Goal: Information Seeking & Learning: Find specific fact

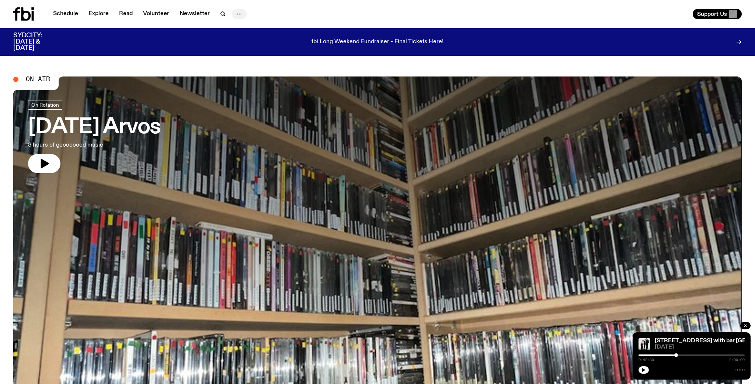
click at [238, 14] on icon "button" at bounding box center [239, 14] width 9 height 9
click at [236, 31] on link "About Us" at bounding box center [239, 29] width 37 height 10
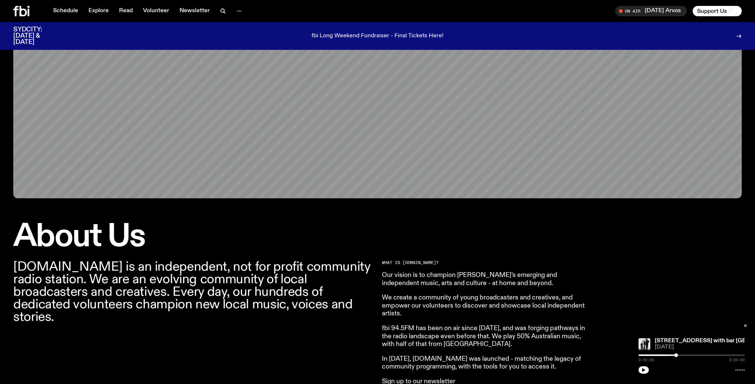
scroll to position [85, 0]
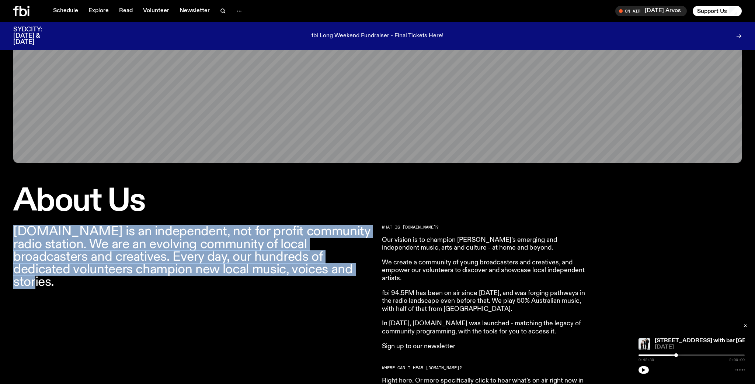
drag, startPoint x: 266, startPoint y: 271, endPoint x: 4, endPoint y: 233, distance: 264.7
copy p "[DOMAIN_NAME] is an independent, not for profit community radio station. We are…"
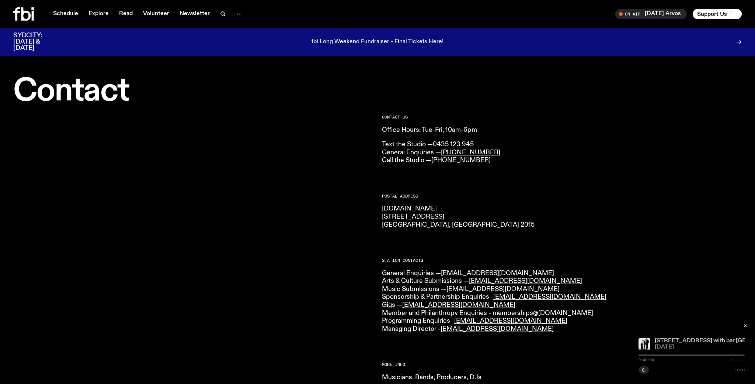
click at [668, 340] on link "[STREET_ADDRESS] with bar [GEOGRAPHIC_DATA]" at bounding box center [726, 340] width 143 height 6
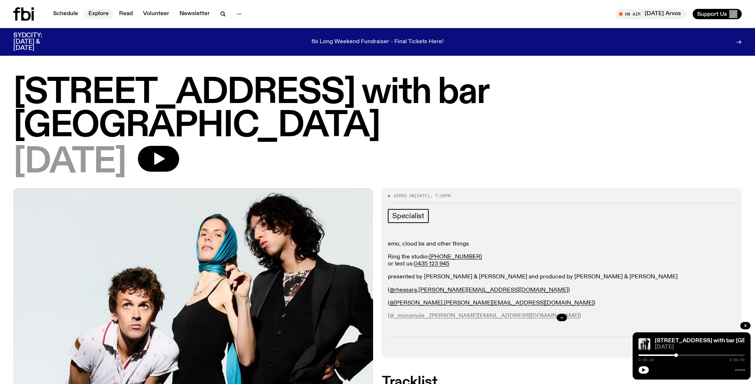
click at [93, 15] on link "Explore" at bounding box center [98, 14] width 29 height 10
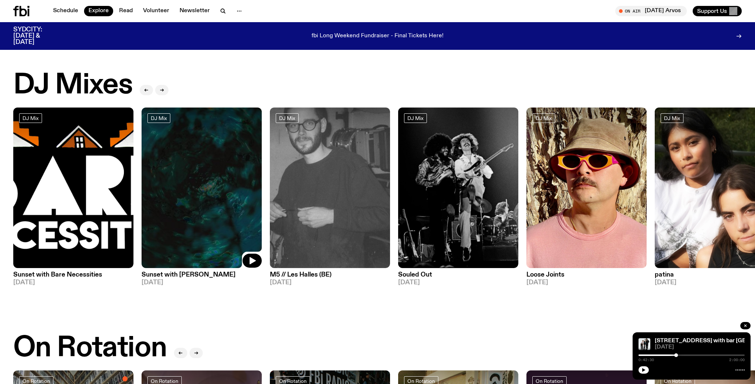
scroll to position [150, 0]
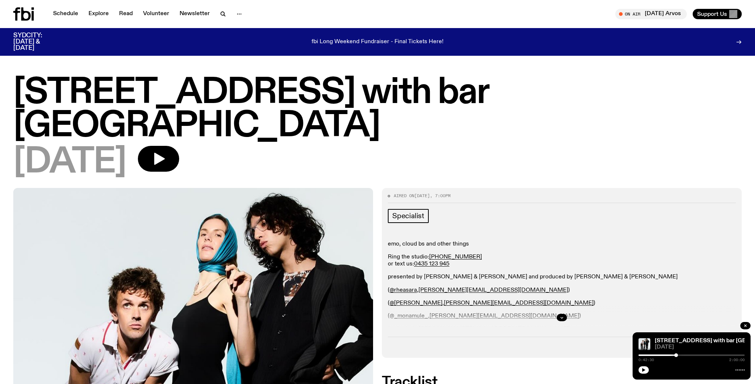
click at [202, 98] on h1 "[STREET_ADDRESS] with bar [GEOGRAPHIC_DATA]" at bounding box center [377, 109] width 729 height 66
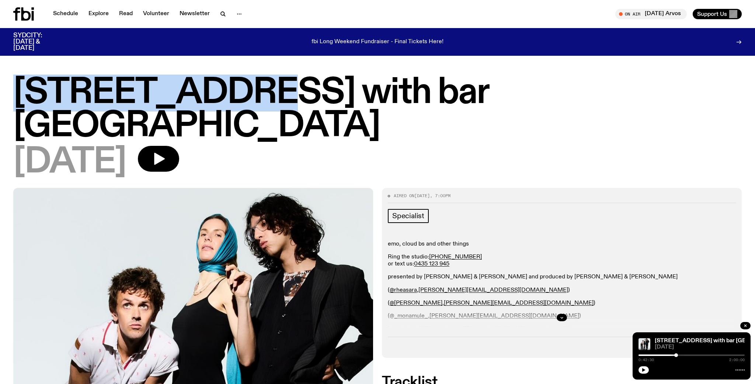
drag, startPoint x: 256, startPoint y: 95, endPoint x: 12, endPoint y: 90, distance: 244.2
click at [12, 90] on div "704 W HIGH ST with bar italia 24.08.25" at bounding box center [377, 131] width 755 height 111
copy h1 "704 W HIGH ST"
click at [220, 10] on icon "button" at bounding box center [223, 14] width 9 height 9
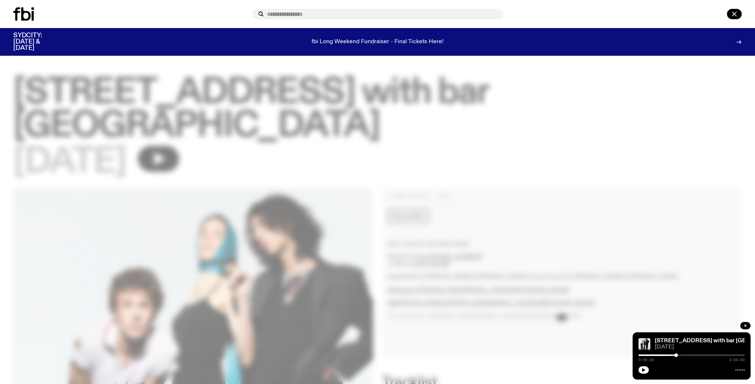
type input "**********"
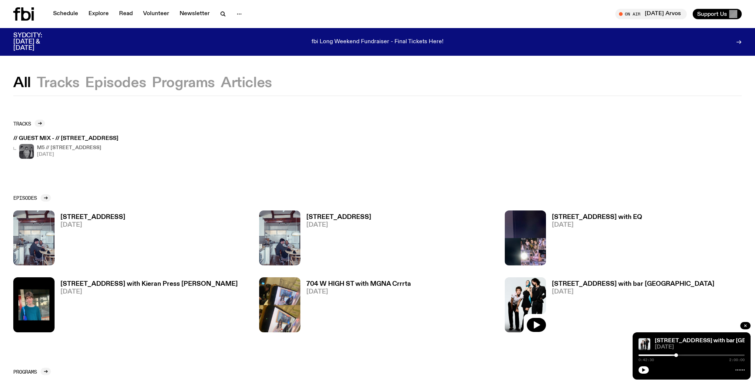
click at [86, 216] on h3 "704 W HIGH ST" at bounding box center [92, 217] width 65 height 6
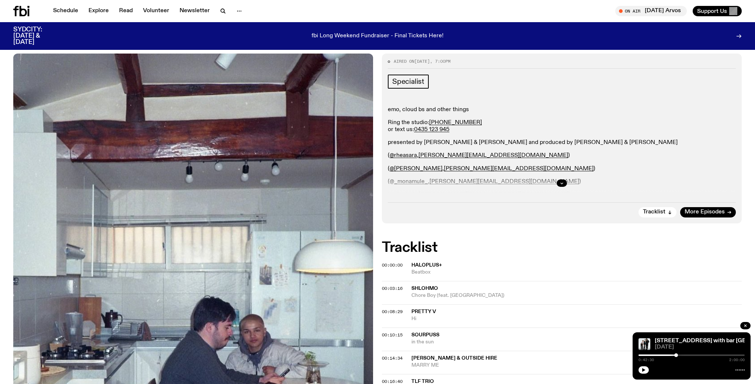
scroll to position [111, 0]
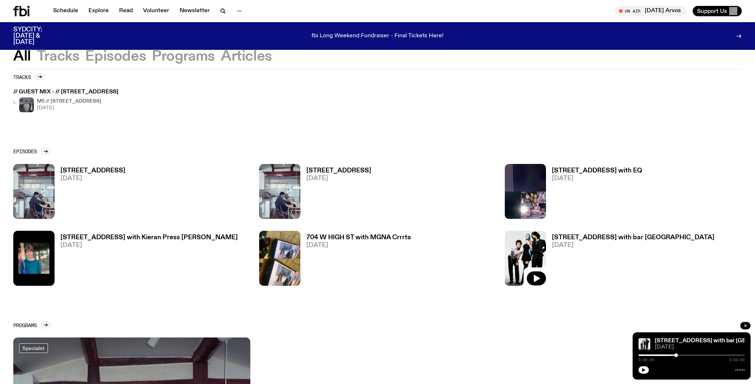
scroll to position [40, 0]
click at [107, 56] on button "Episodes" at bounding box center [115, 56] width 61 height 13
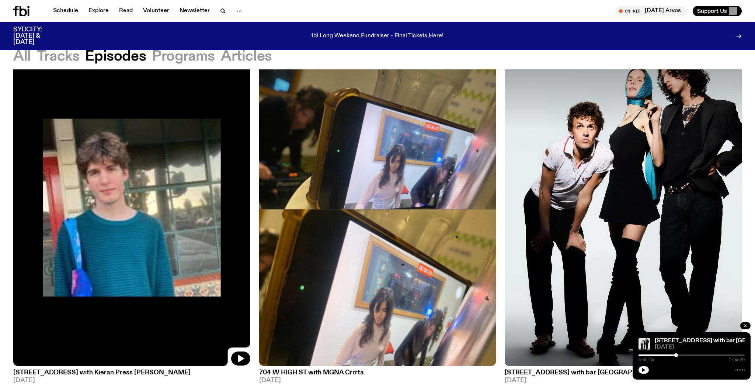
scroll to position [446, 0]
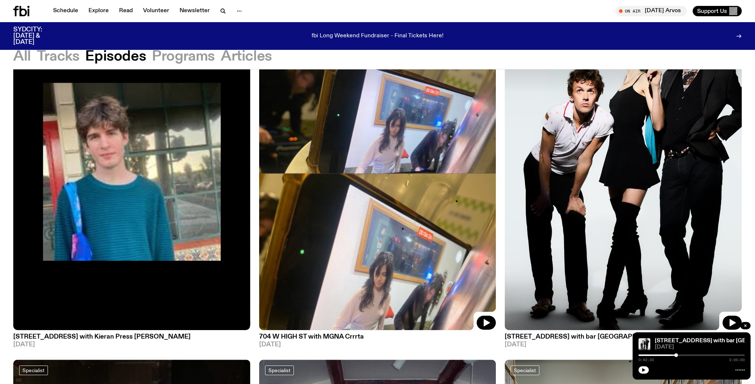
click at [352, 214] on img at bounding box center [377, 172] width 237 height 316
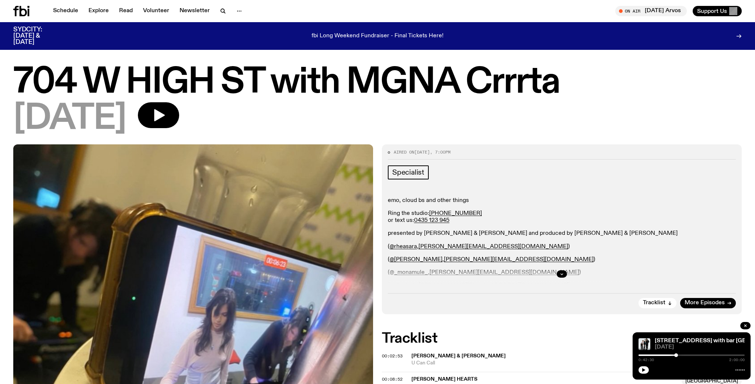
scroll to position [10, 0]
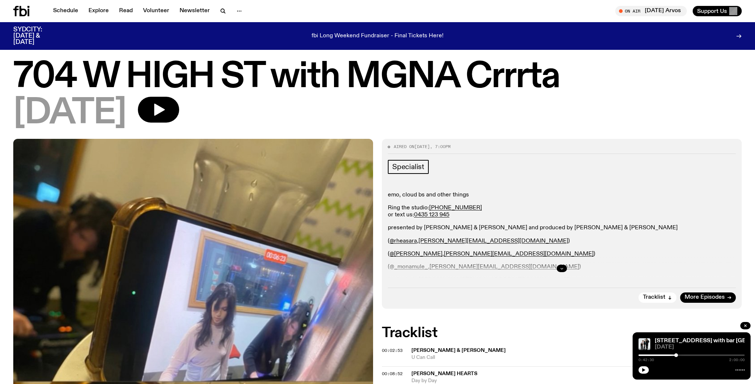
click at [562, 269] on icon "button" at bounding box center [562, 268] width 4 height 4
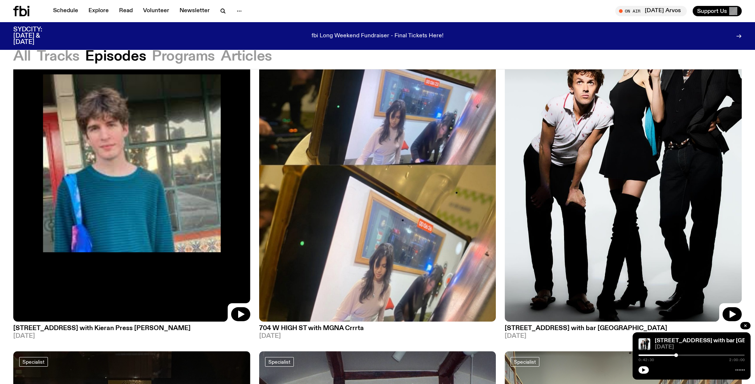
scroll to position [454, 0]
click at [220, 10] on icon "button" at bounding box center [223, 11] width 9 height 9
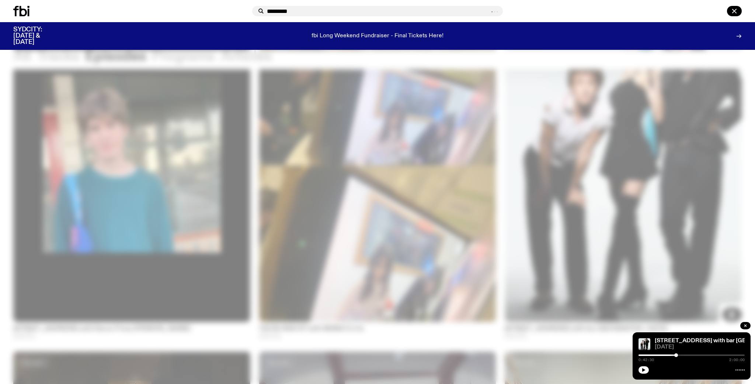
type input "*********"
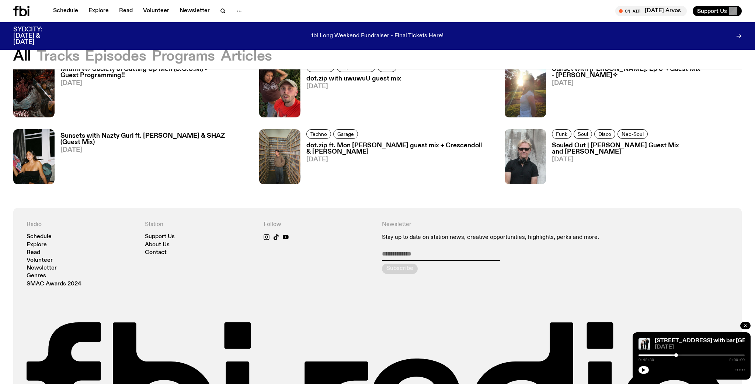
scroll to position [205, 0]
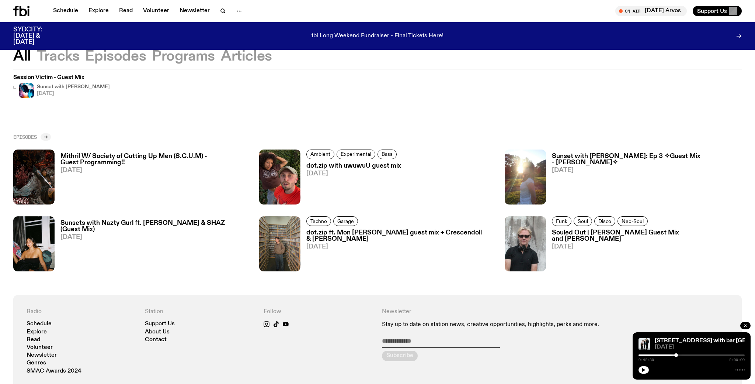
click at [49, 137] on div at bounding box center [46, 136] width 10 height 7
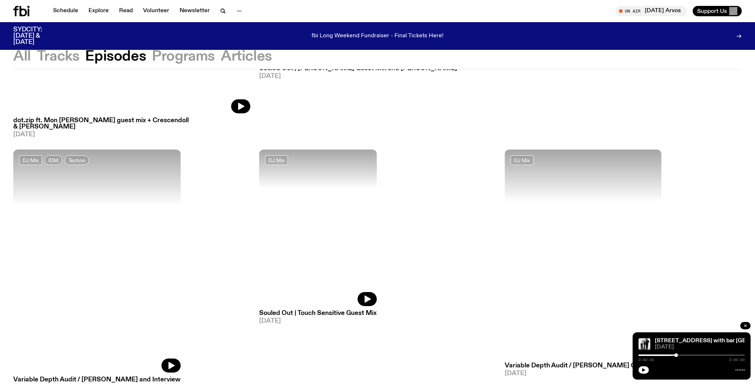
scroll to position [834, 0]
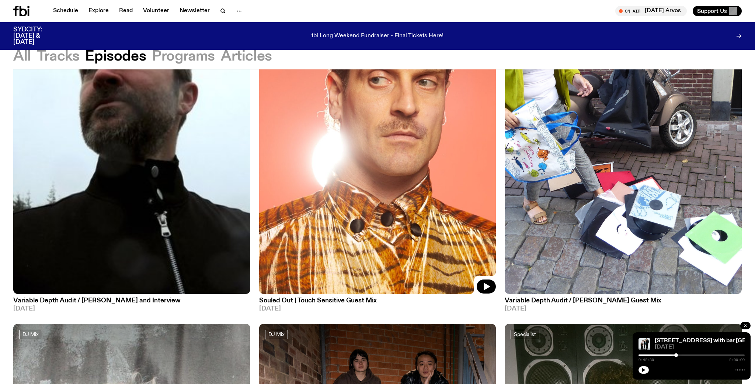
click at [350, 152] on img at bounding box center [377, 136] width 237 height 316
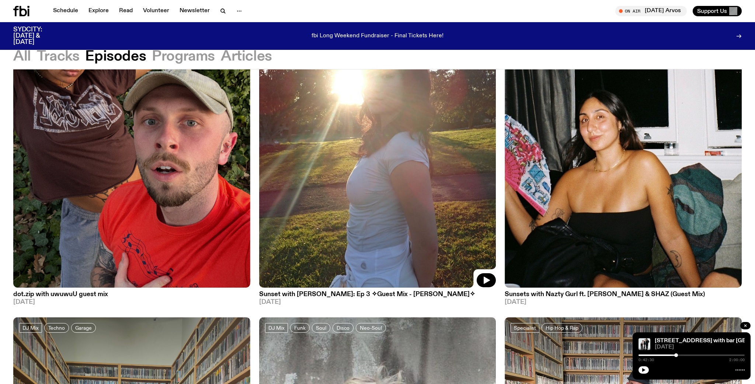
scroll to position [142, 0]
